Goal: Navigation & Orientation: Find specific page/section

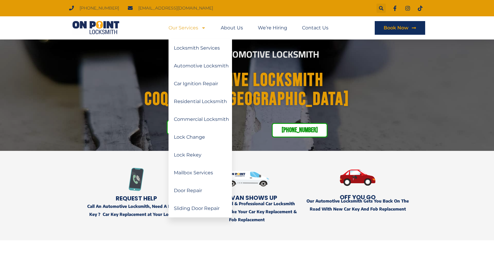
click at [201, 28] on span "Menu" at bounding box center [202, 28] width 8 height 11
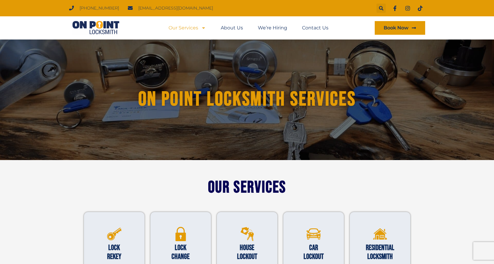
click at [413, 28] on icon at bounding box center [414, 28] width 4 height 2
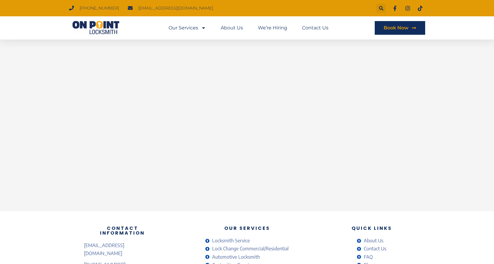
scroll to position [240, 0]
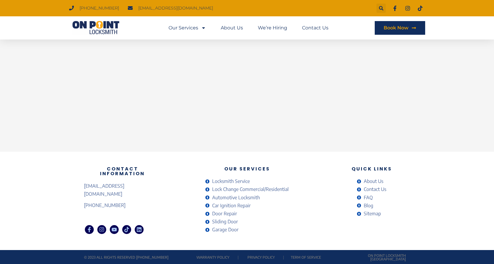
click at [233, 198] on span "Automotive Locksmith" at bounding box center [235, 197] width 49 height 8
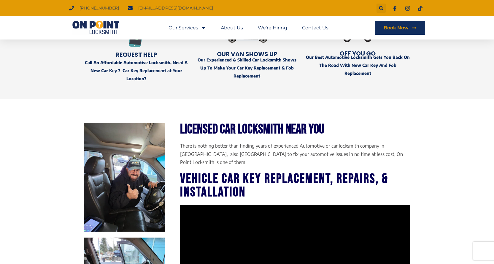
scroll to position [101, 0]
